Goal: Task Accomplishment & Management: Use online tool/utility

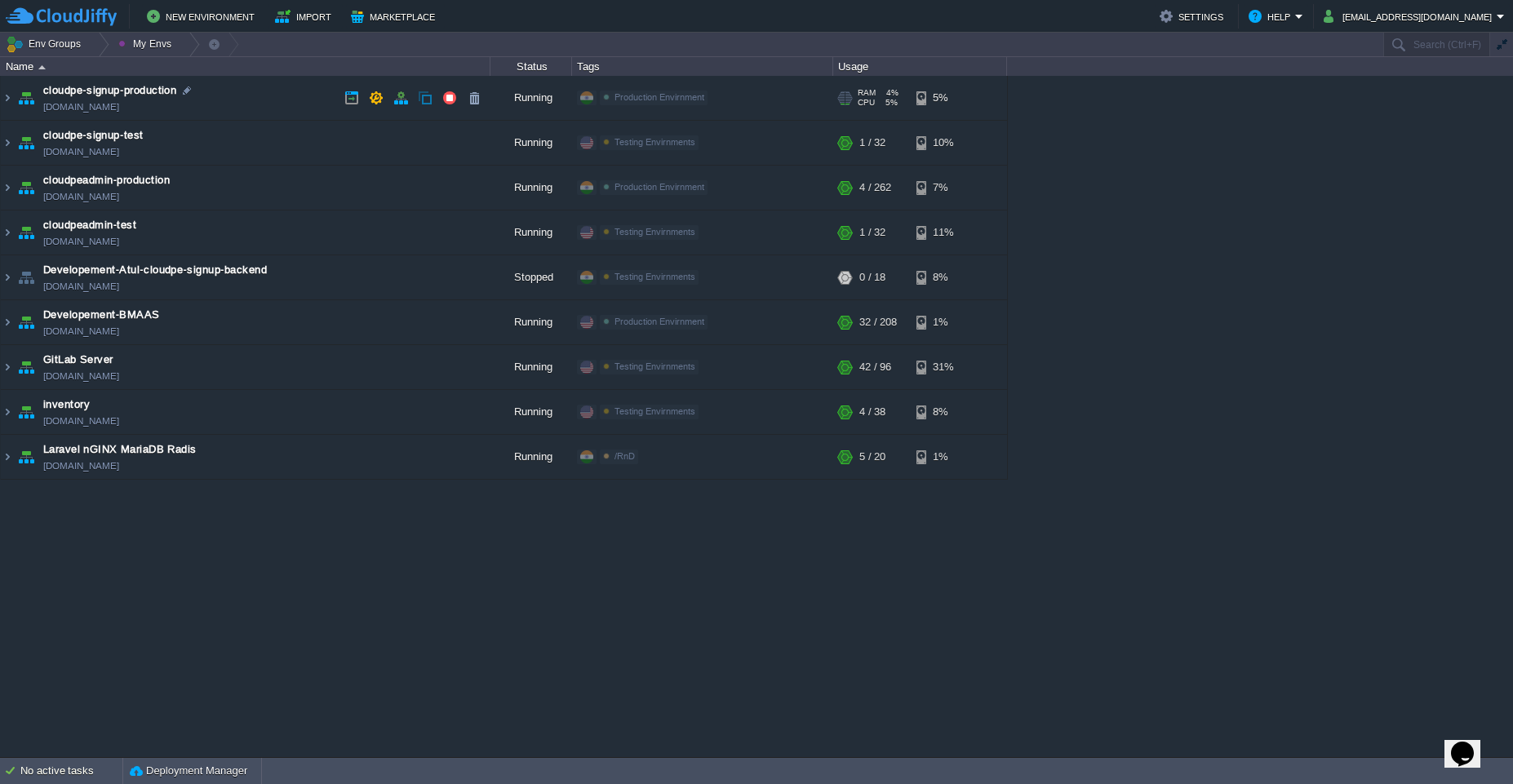
click at [243, 87] on td "cloudpe-signup-production [DOMAIN_NAME]" at bounding box center [246, 98] width 490 height 45
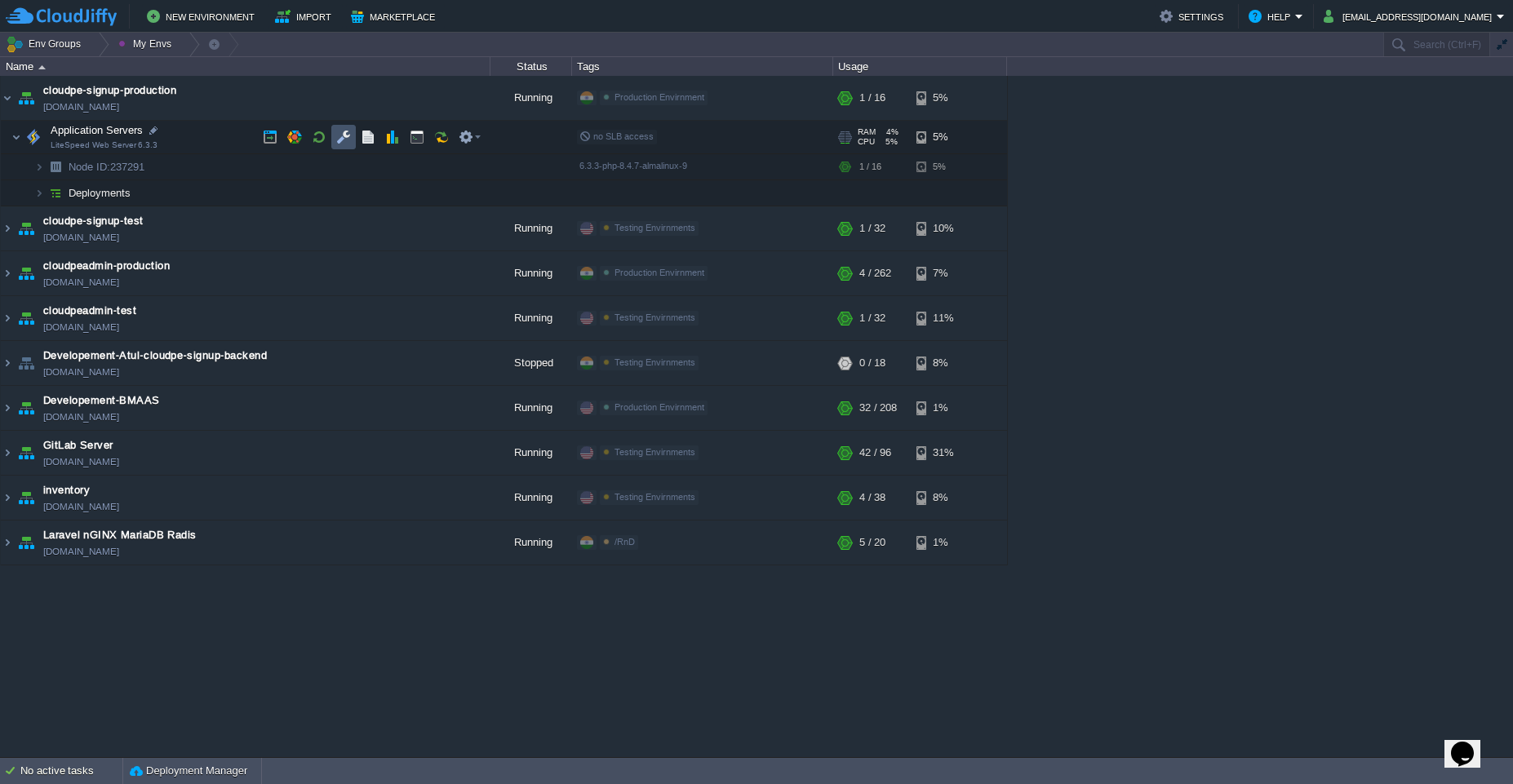
click at [340, 140] on button "button" at bounding box center [343, 137] width 15 height 15
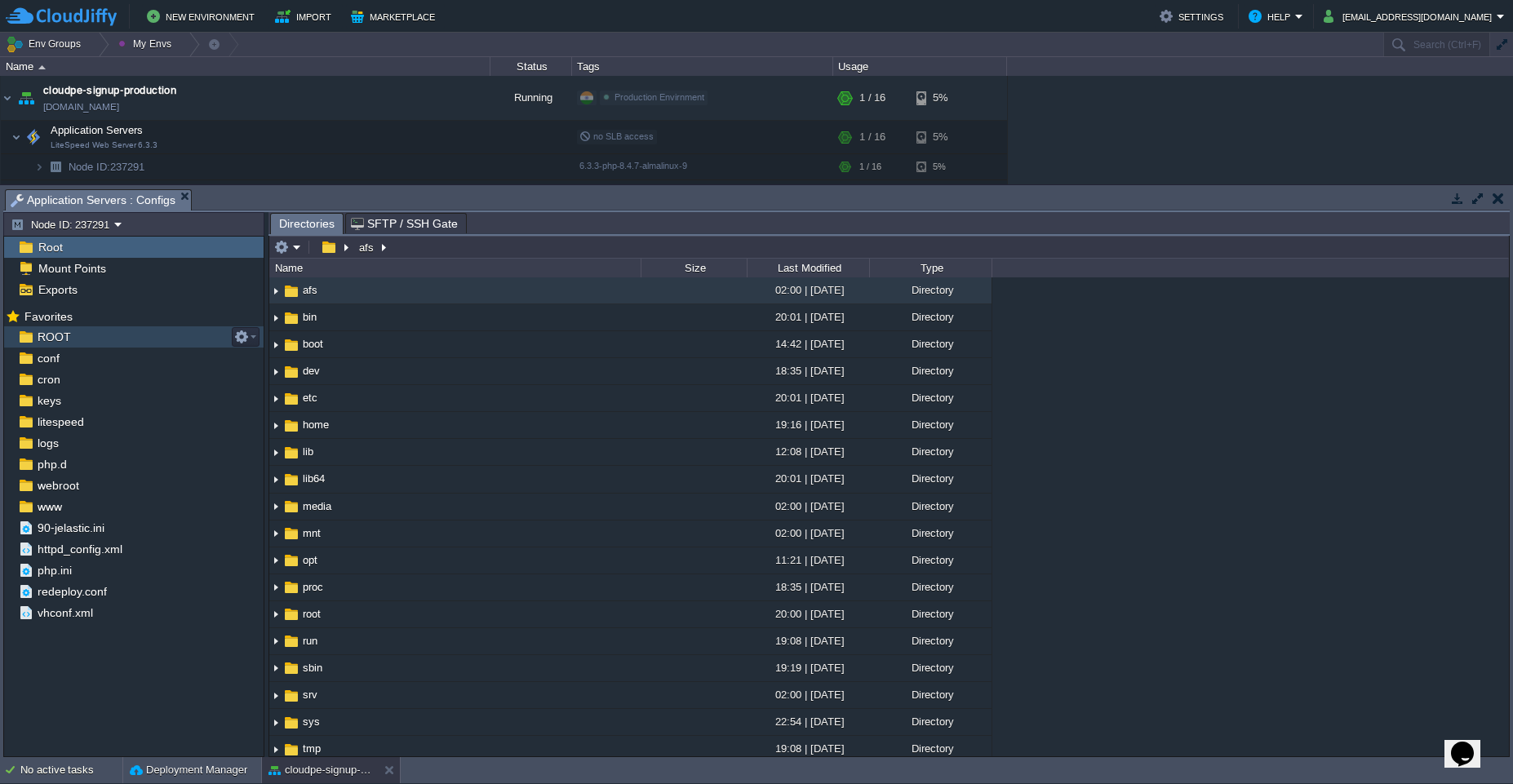
click at [87, 331] on div "ROOT" at bounding box center [134, 337] width 260 height 21
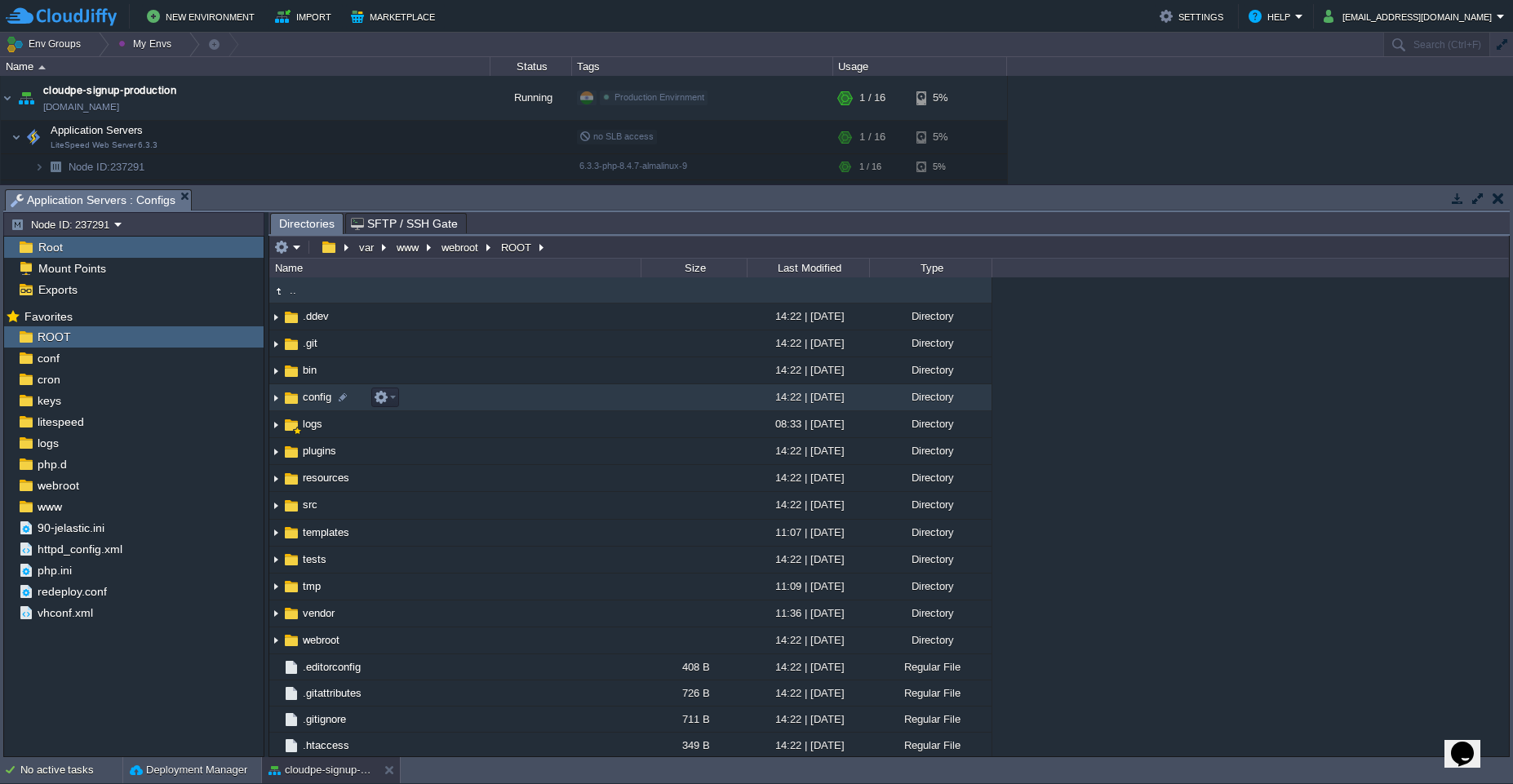
click at [445, 401] on td "config" at bounding box center [454, 397] width 371 height 27
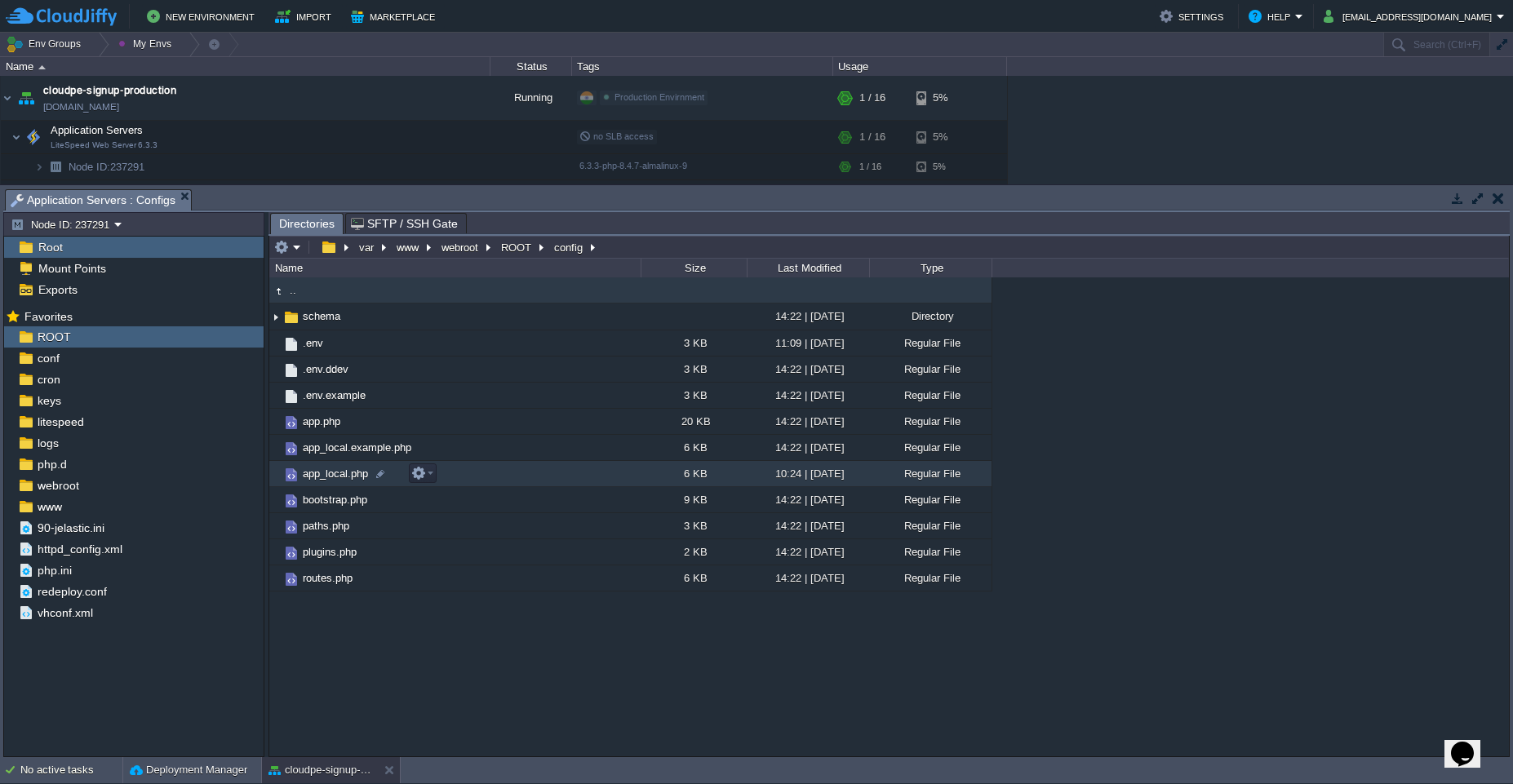
click at [511, 480] on td "app_local.php" at bounding box center [454, 474] width 371 height 26
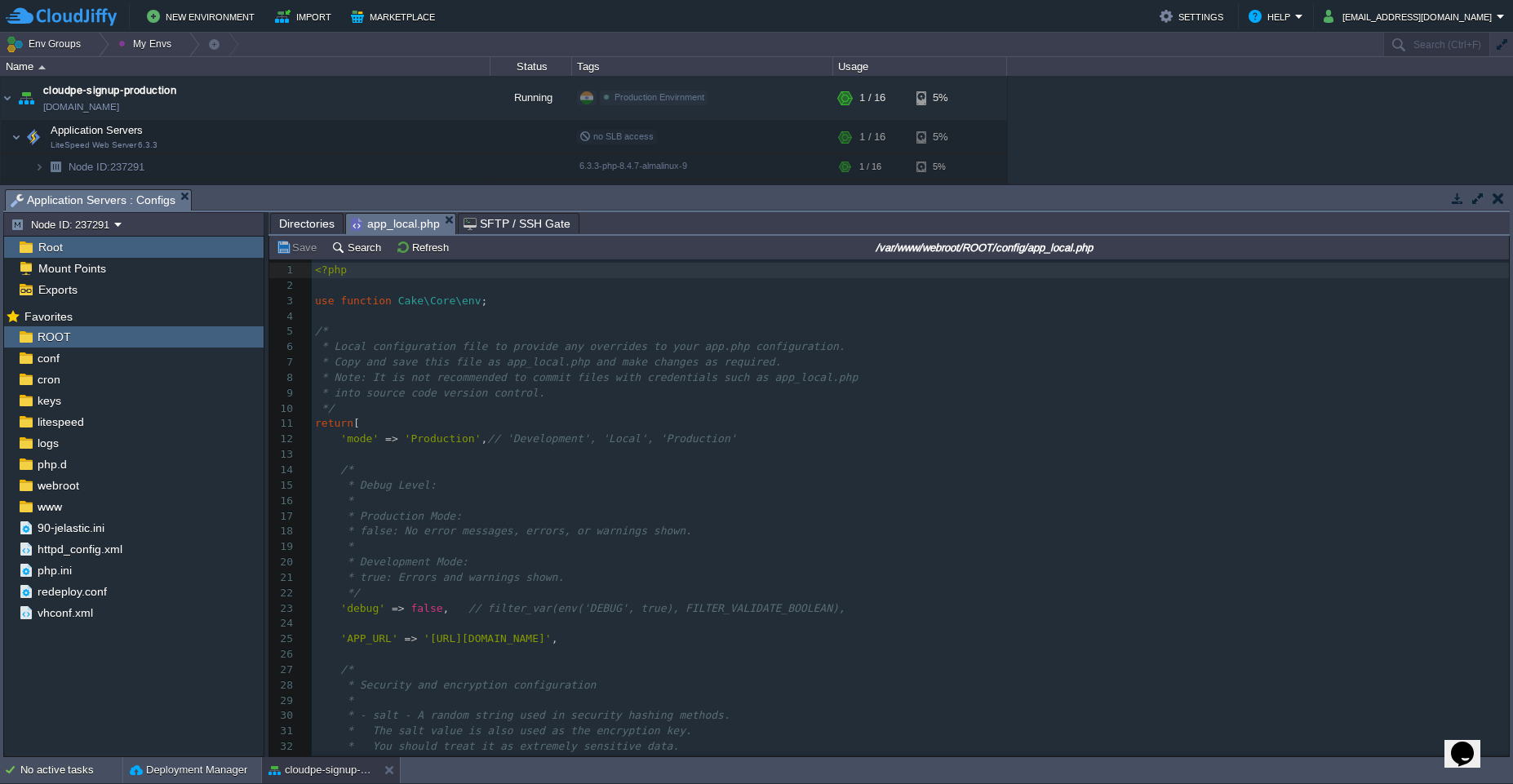
scroll to position [6, 0]
click at [651, 415] on pre "*/" at bounding box center [910, 410] width 1197 height 16
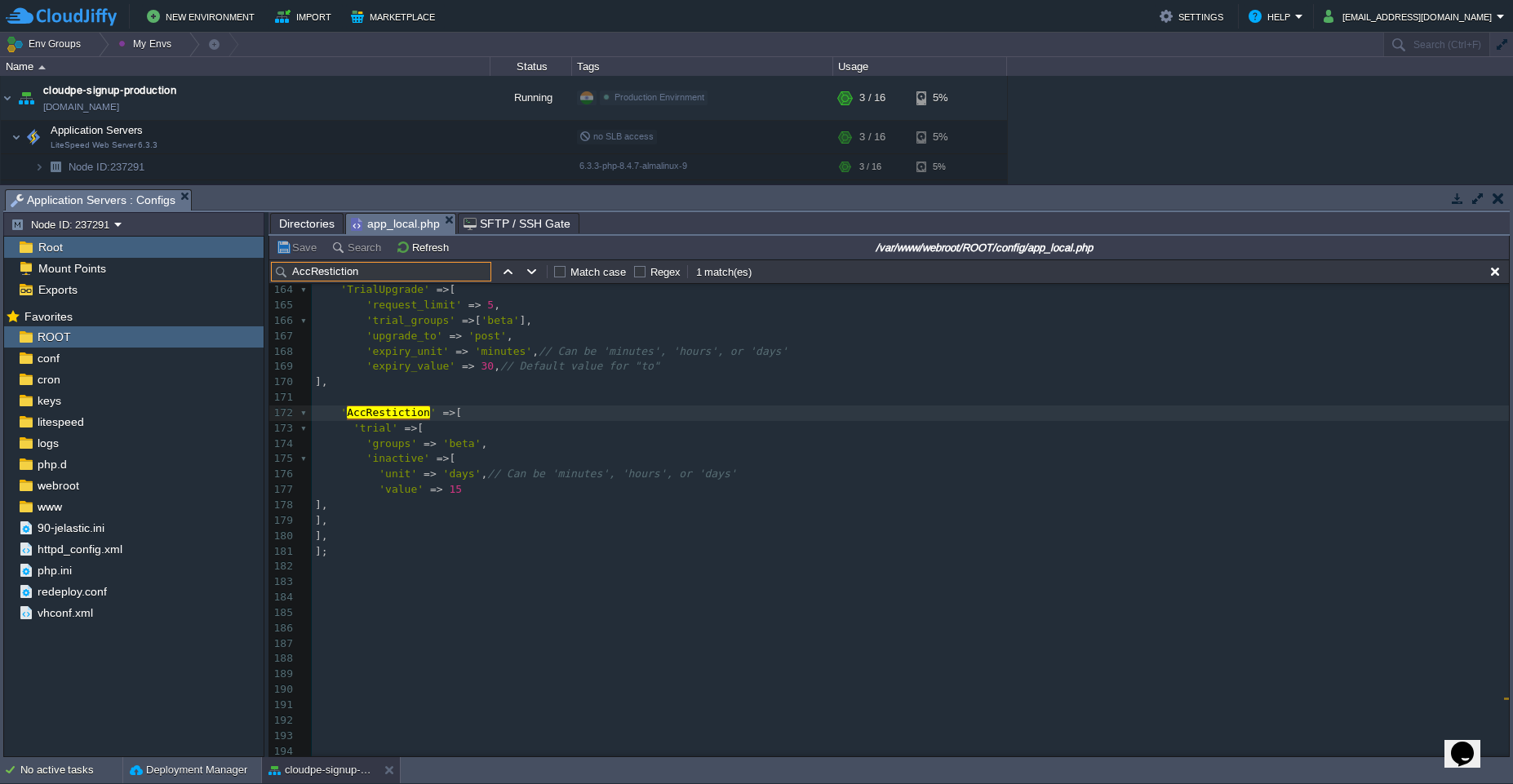
scroll to position [2517, 0]
type input "AccRestiction"
